Goal: Obtain resource: Download file/media

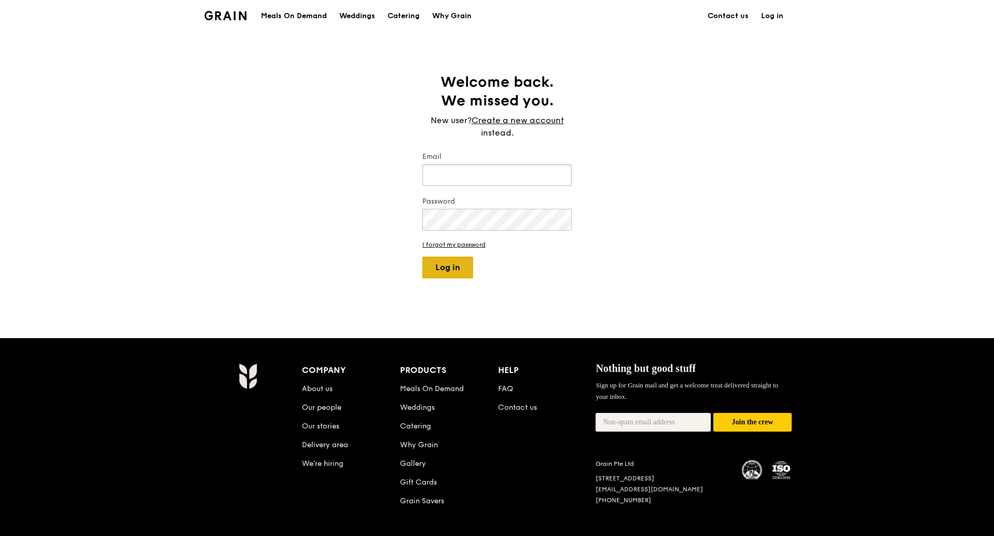
type input "[PERSON_NAME][EMAIL_ADDRESS][DOMAIN_NAME]"
click at [465, 269] on button "Log in" at bounding box center [447, 267] width 51 height 22
select select "100"
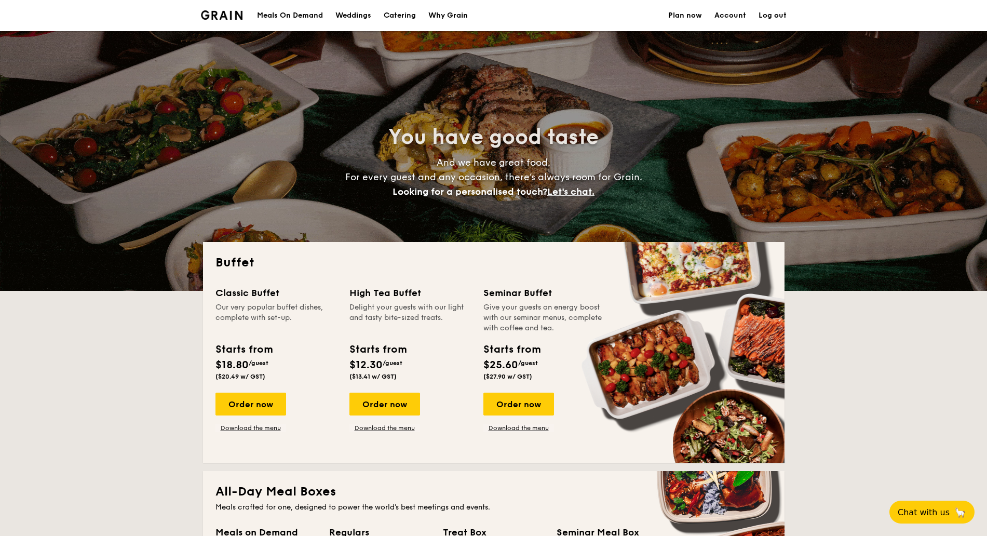
select select
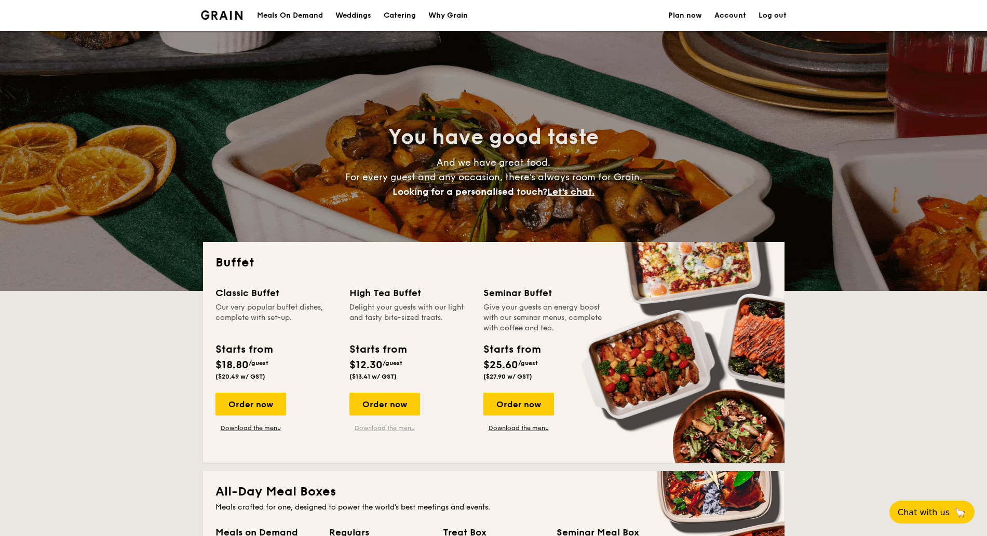
drag, startPoint x: 0, startPoint y: 0, endPoint x: 383, endPoint y: 429, distance: 575.3
click at [383, 429] on link "Download the menu" at bounding box center [384, 428] width 71 height 8
